Goal: Information Seeking & Learning: Understand process/instructions

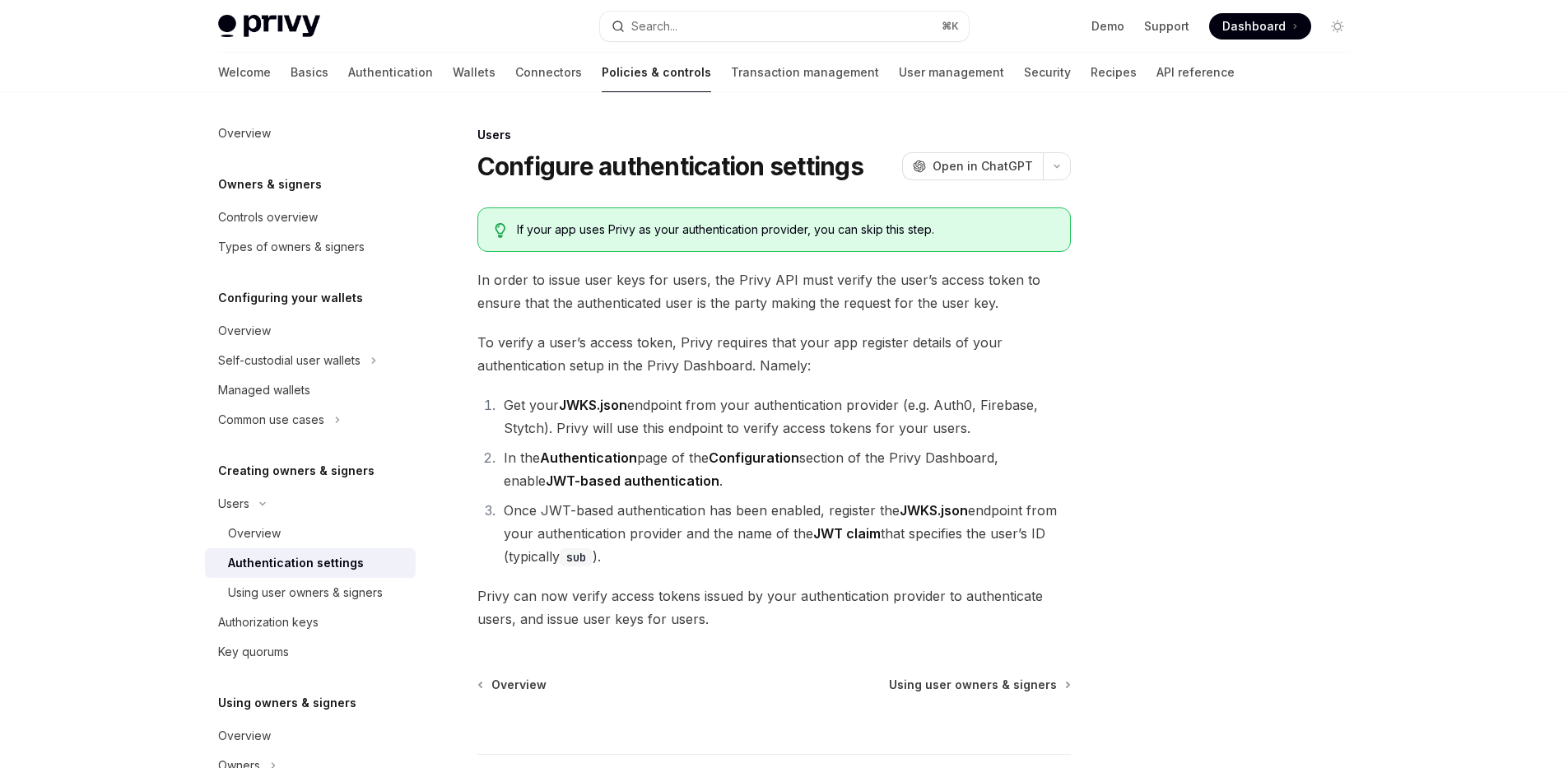
type textarea "*"
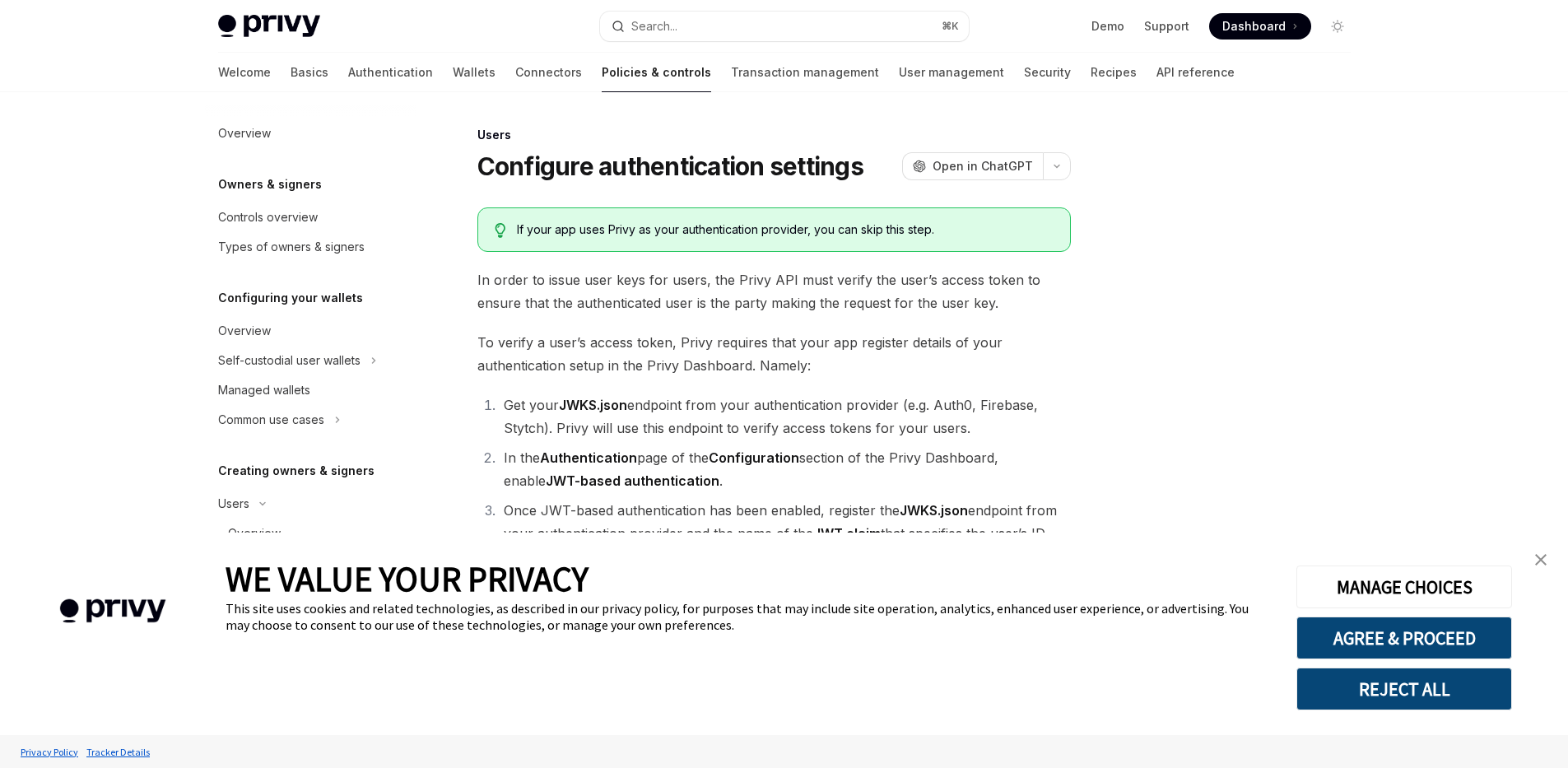
click at [1345, 687] on button "REJECT ALL" at bounding box center [1404, 689] width 216 height 43
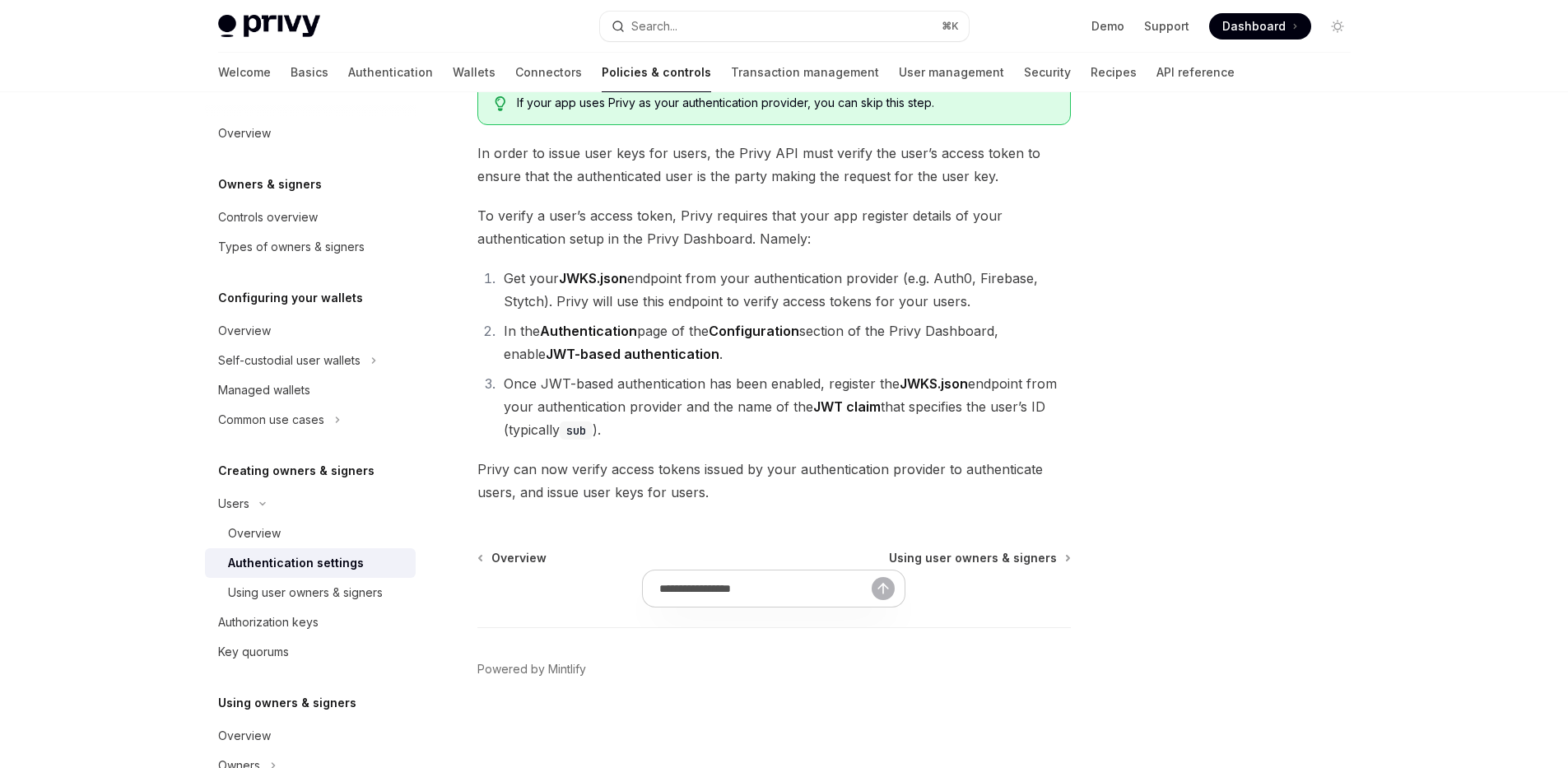
scroll to position [128, 0]
click at [807, 414] on li "Once JWT-based authentication has been enabled, register the JWKS.json endpoint…" at bounding box center [785, 405] width 572 height 69
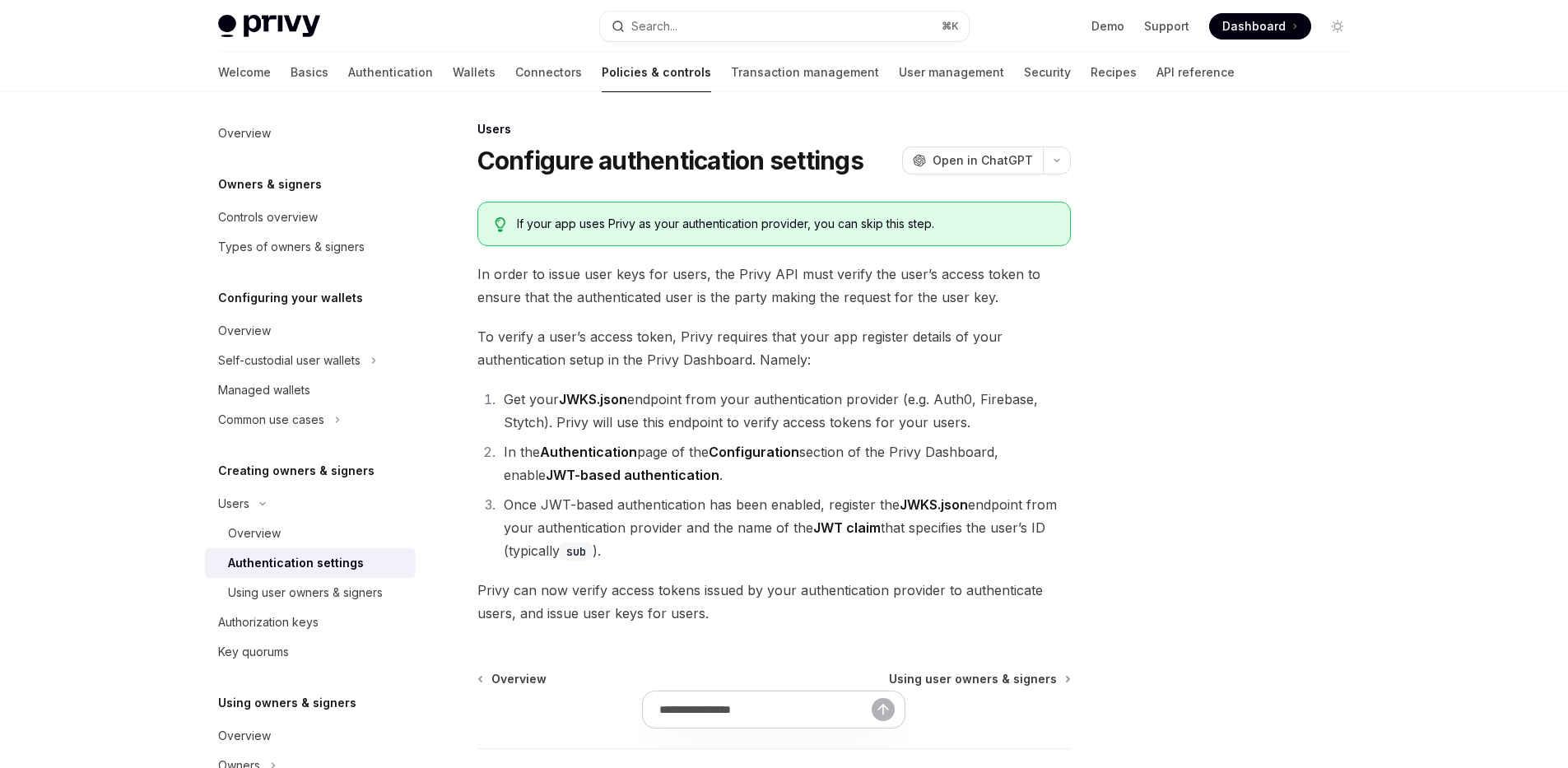
scroll to position [0, 0]
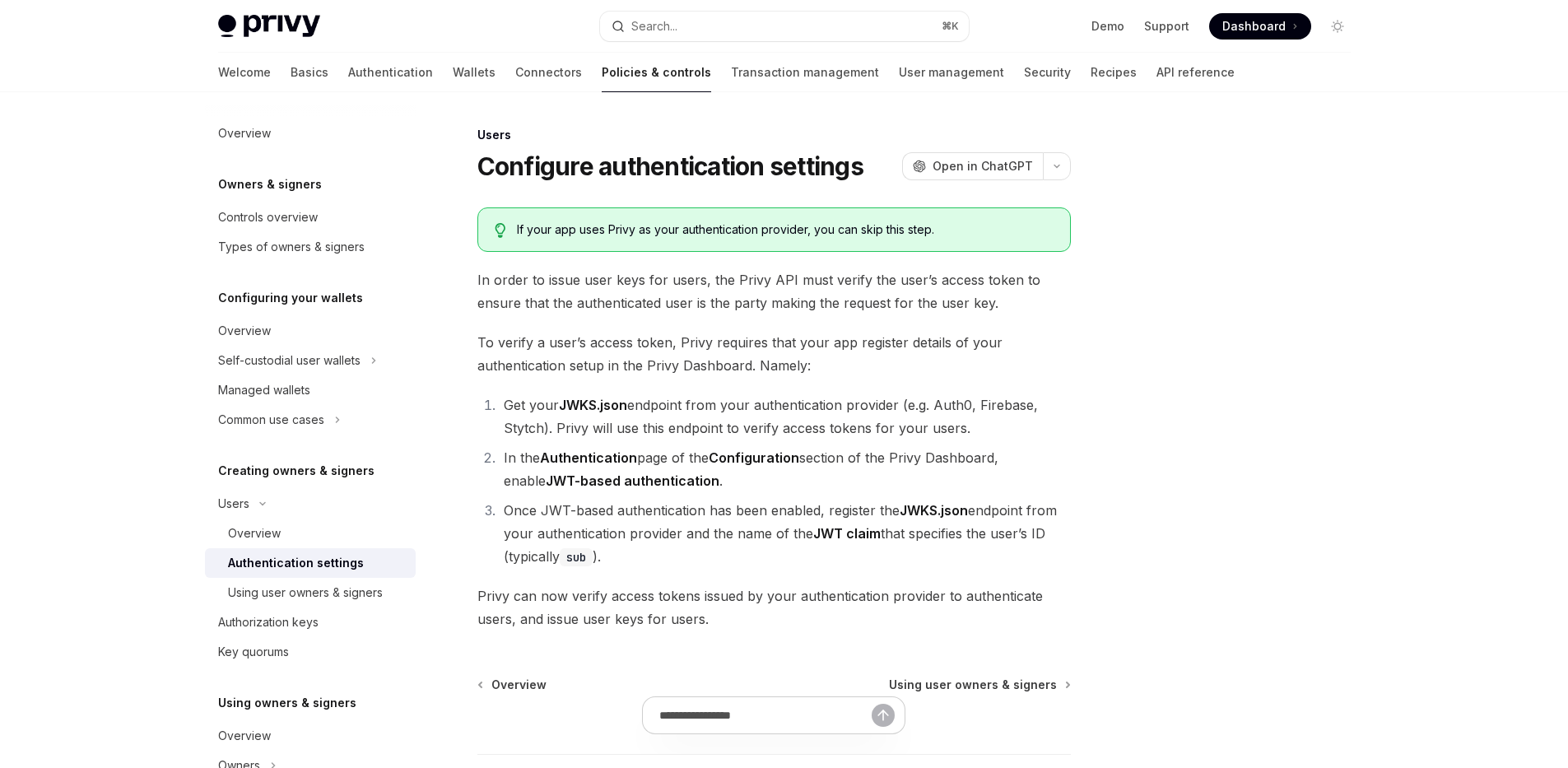
click at [606, 144] on div "Users Configure authentication settings OpenAI Open in ChatGPT" at bounding box center [774, 154] width 593 height 54
